Goal: Find specific page/section: Find specific page/section

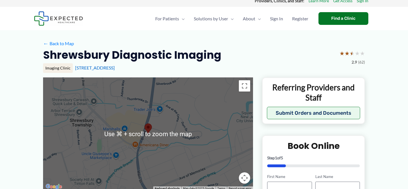
scroll to position [5, 0]
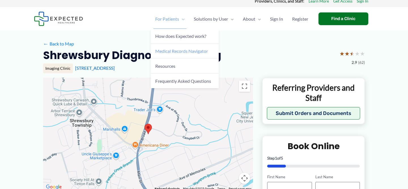
click at [178, 51] on span "Medical Records Navigator" at bounding box center [181, 50] width 53 height 5
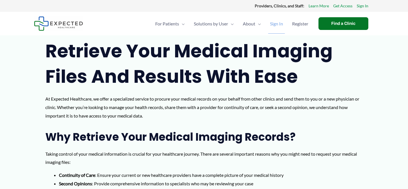
click at [273, 21] on span "Sign In" at bounding box center [276, 24] width 13 height 20
